Goal: Task Accomplishment & Management: Use online tool/utility

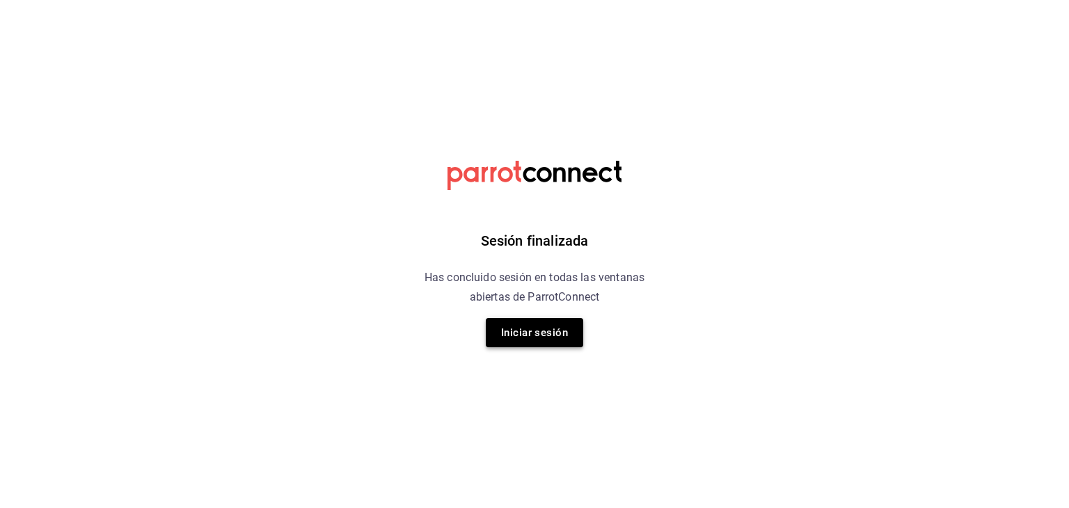
click at [565, 333] on button "Iniciar sesión" at bounding box center [534, 332] width 97 height 29
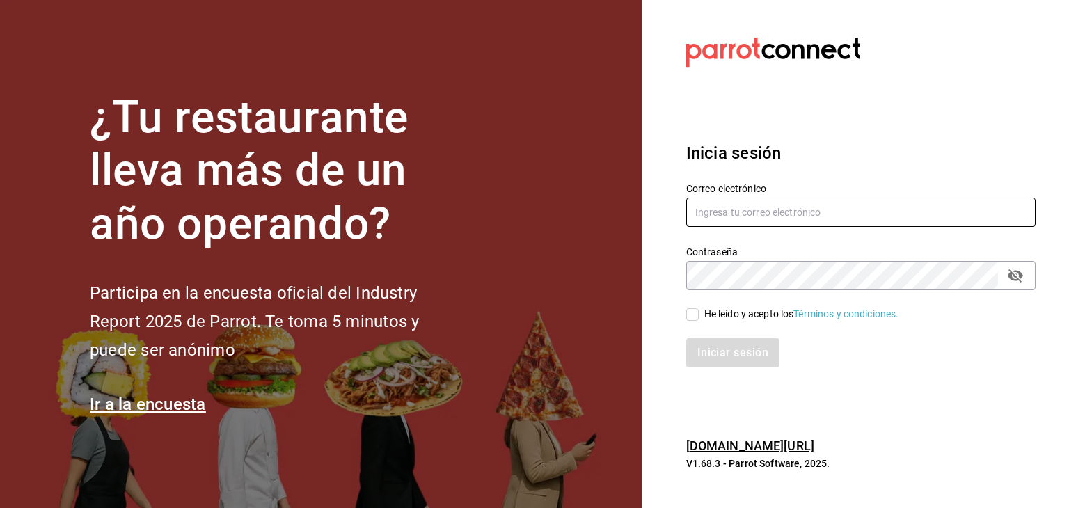
type input "[PERSON_NAME][EMAIL_ADDRESS][PERSON_NAME][DOMAIN_NAME]"
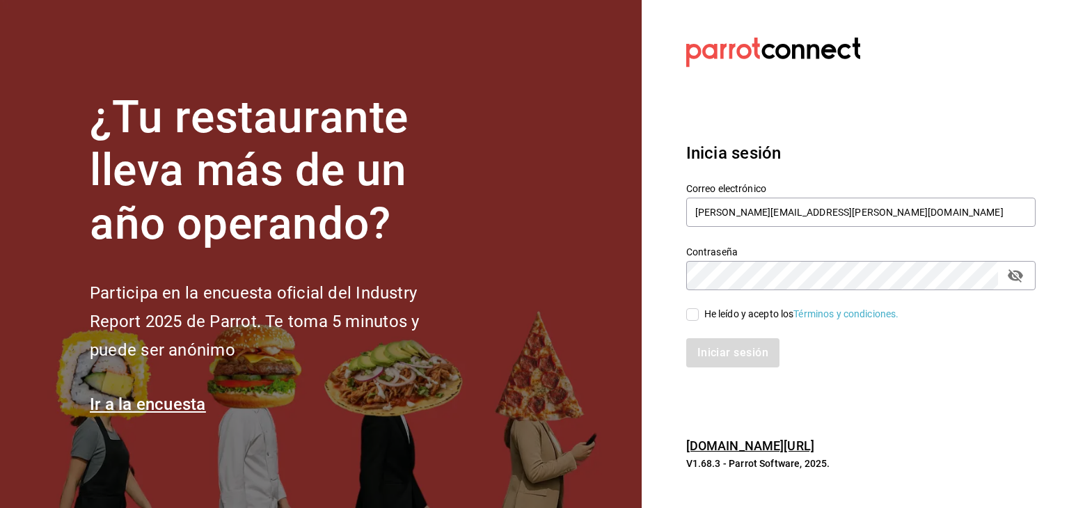
click at [689, 318] on input "He leído y acepto los Términos y condiciones." at bounding box center [692, 314] width 13 height 13
checkbox input "true"
click at [734, 352] on button "Iniciar sesión" at bounding box center [733, 352] width 95 height 29
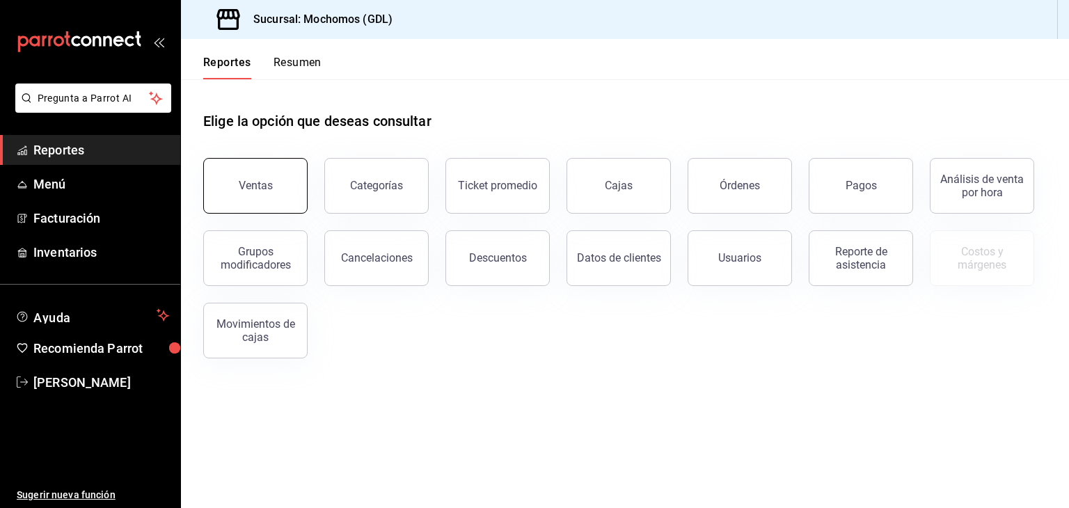
click at [266, 184] on div "Ventas" at bounding box center [256, 185] width 34 height 13
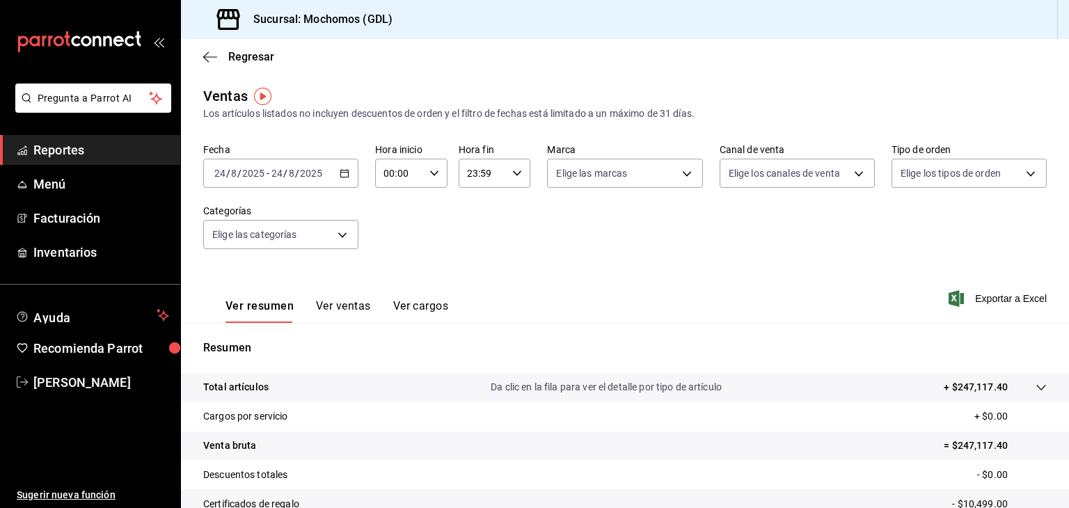
click at [405, 182] on input "00:00" at bounding box center [399, 173] width 49 height 28
click at [405, 182] on div at bounding box center [534, 254] width 1069 height 508
click at [347, 173] on icon "button" at bounding box center [345, 173] width 10 height 10
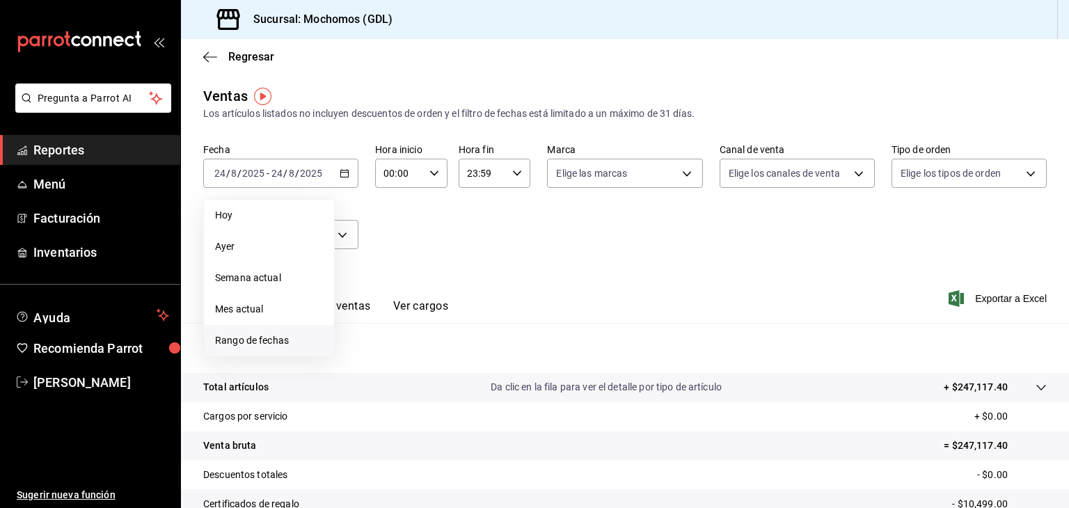
click at [273, 337] on span "Rango de fechas" at bounding box center [269, 340] width 108 height 15
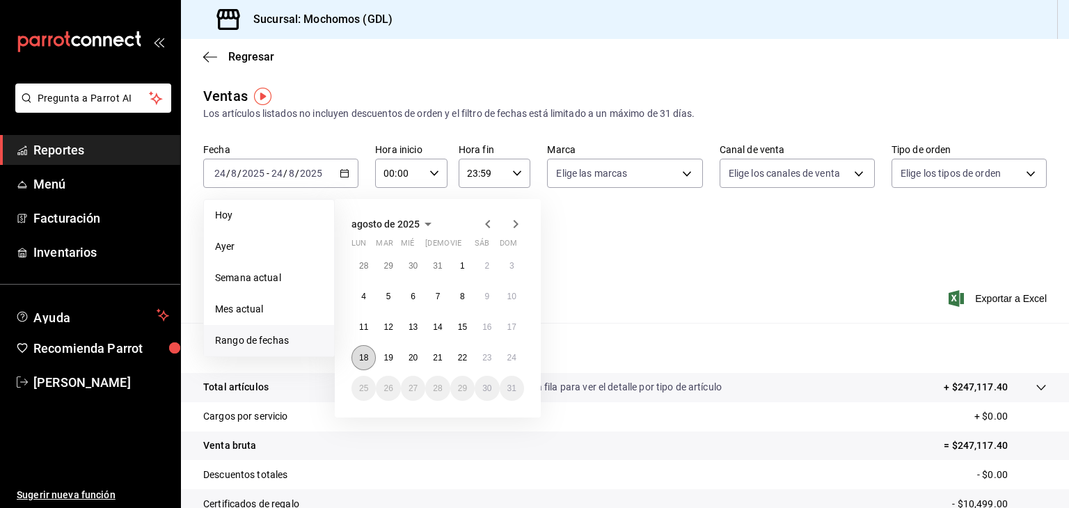
click at [364, 358] on abbr "18" at bounding box center [363, 358] width 9 height 10
click at [516, 357] on abbr "24" at bounding box center [511, 358] width 9 height 10
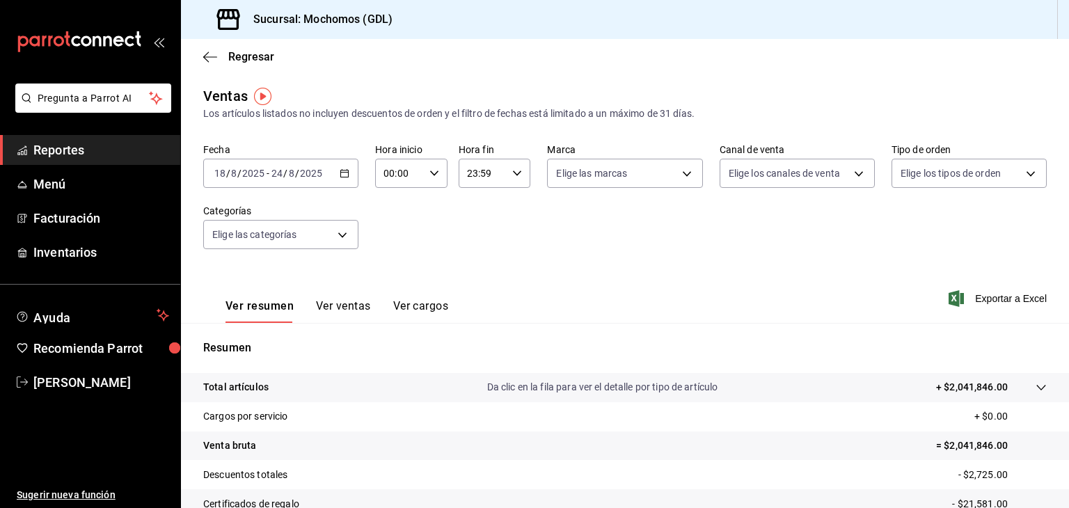
click at [431, 169] on icon "button" at bounding box center [434, 173] width 10 height 10
click at [388, 250] on span "05" at bounding box center [390, 244] width 13 height 11
type input "05:00"
click at [644, 209] on div at bounding box center [534, 254] width 1069 height 508
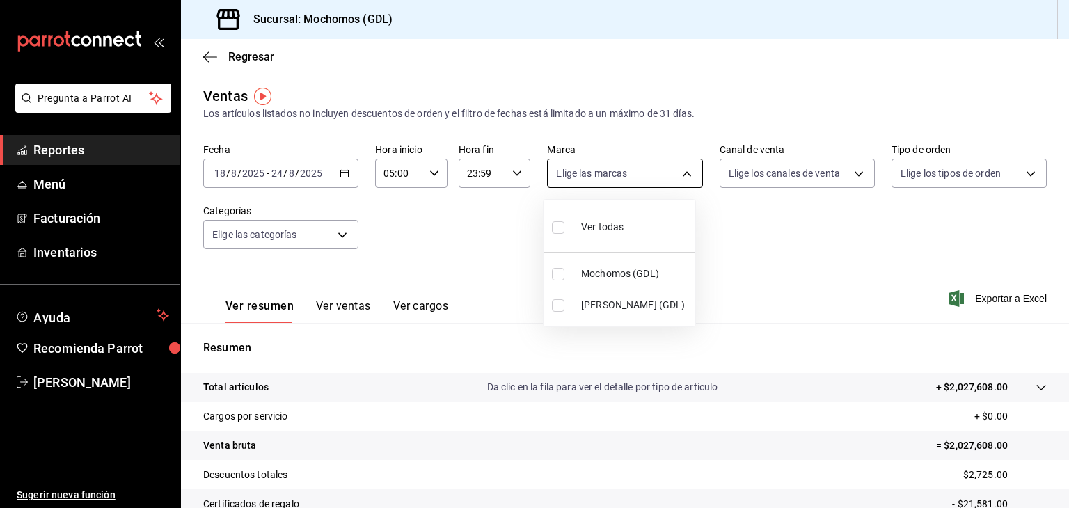
click at [661, 178] on body "Pregunta a Parrot AI Reportes Menú Facturación Inventarios Ayuda Recomienda Par…" at bounding box center [534, 254] width 1069 height 508
click at [607, 273] on span "Mochomos (GDL)" at bounding box center [635, 274] width 109 height 15
type input "36c25d4a-7cb0-456c-a434-e981d54830bc"
checkbox input "true"
click at [950, 299] on div at bounding box center [534, 254] width 1069 height 508
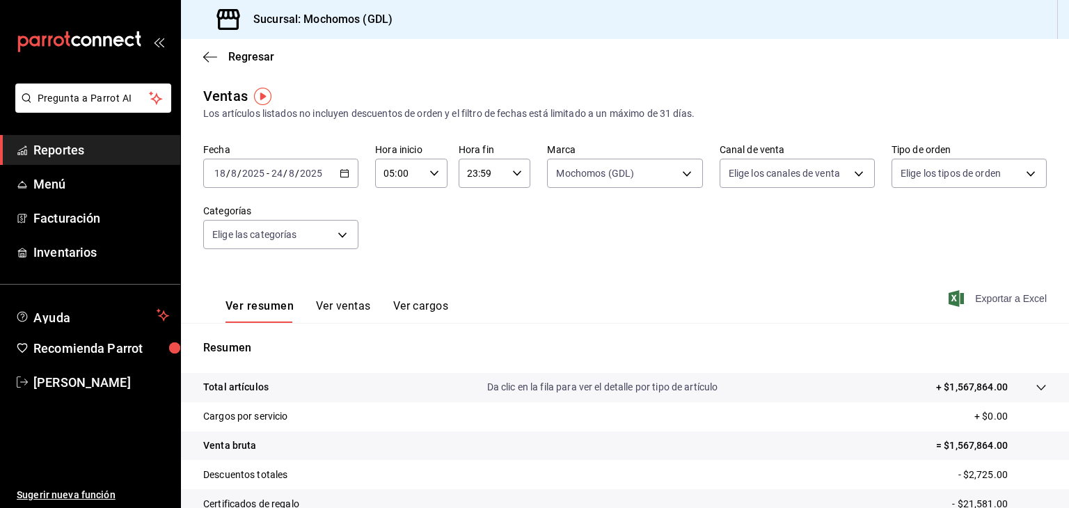
click at [964, 298] on span "Exportar a Excel" at bounding box center [998, 298] width 95 height 17
